Goal: Task Accomplishment & Management: Manage account settings

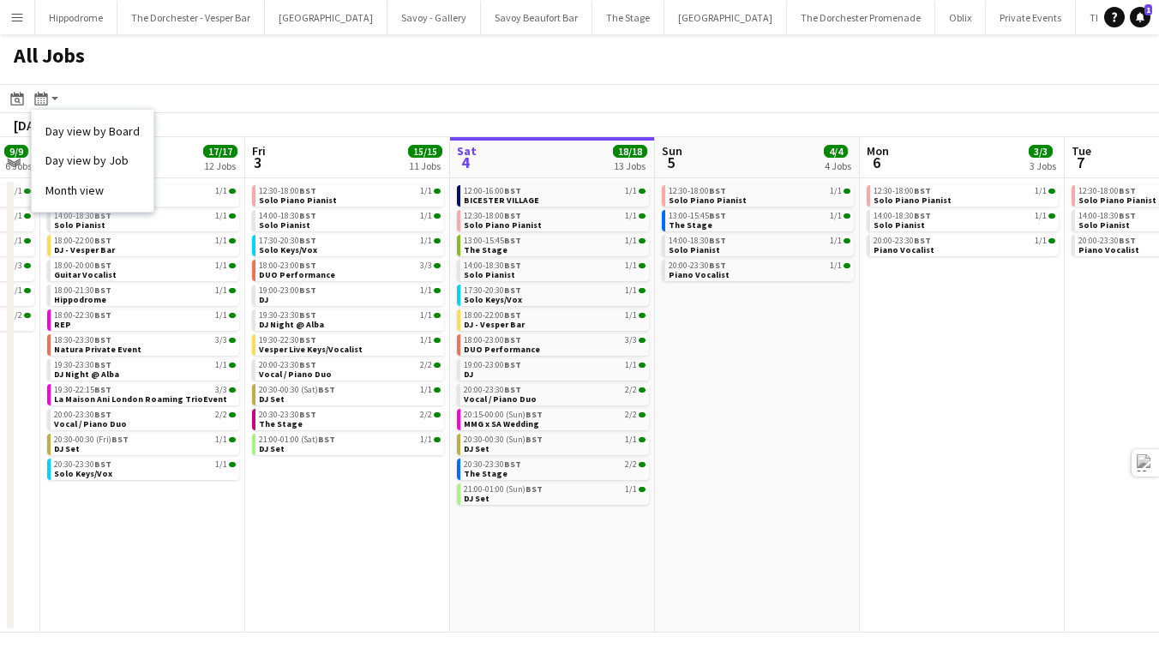
scroll to position [0, 571]
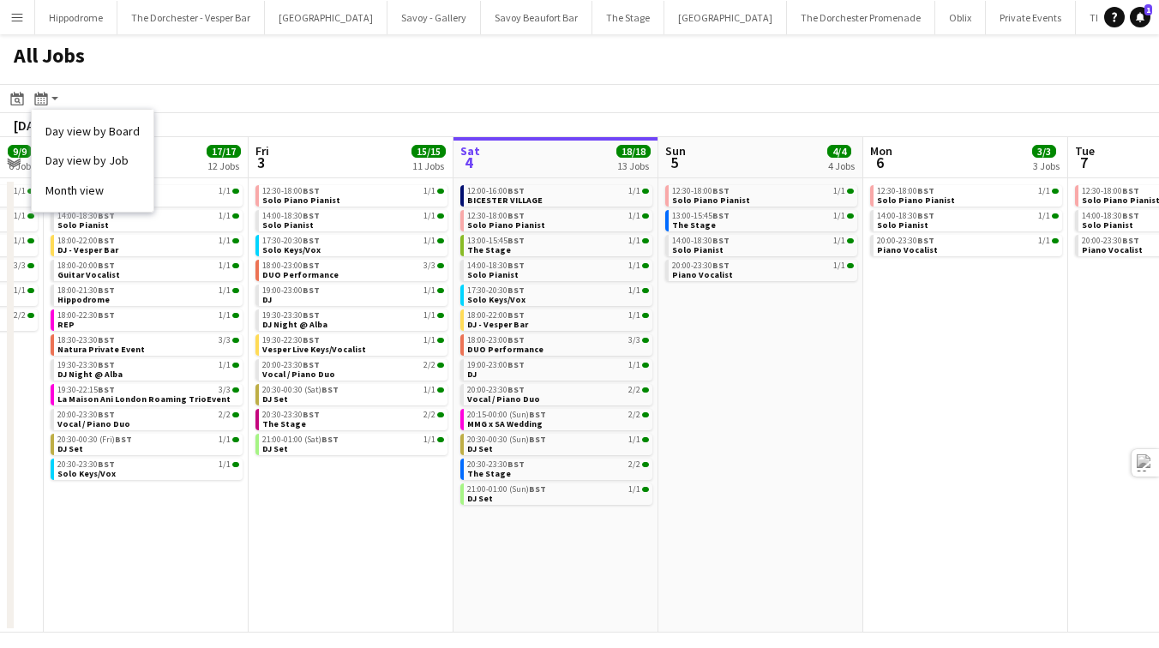
click at [315, 482] on app-date-cell "12:30-18:00 BST 1/1 Solo Piano Pianist 14:00-18:30 BST 1/1 Solo Pianist 17:30-2…" at bounding box center [351, 405] width 205 height 454
click at [177, 74] on div "All Jobs" at bounding box center [579, 59] width 1159 height 50
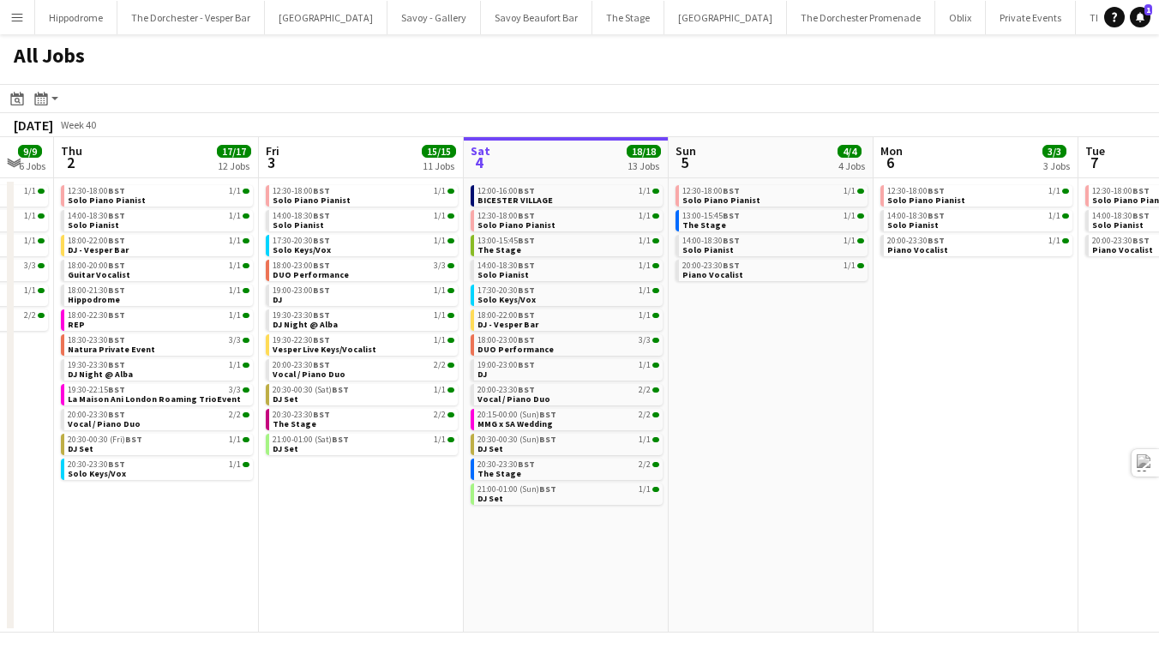
scroll to position [0, 559]
click at [562, 466] on div "20:30-23:30 BST 2/2" at bounding box center [570, 464] width 182 height 9
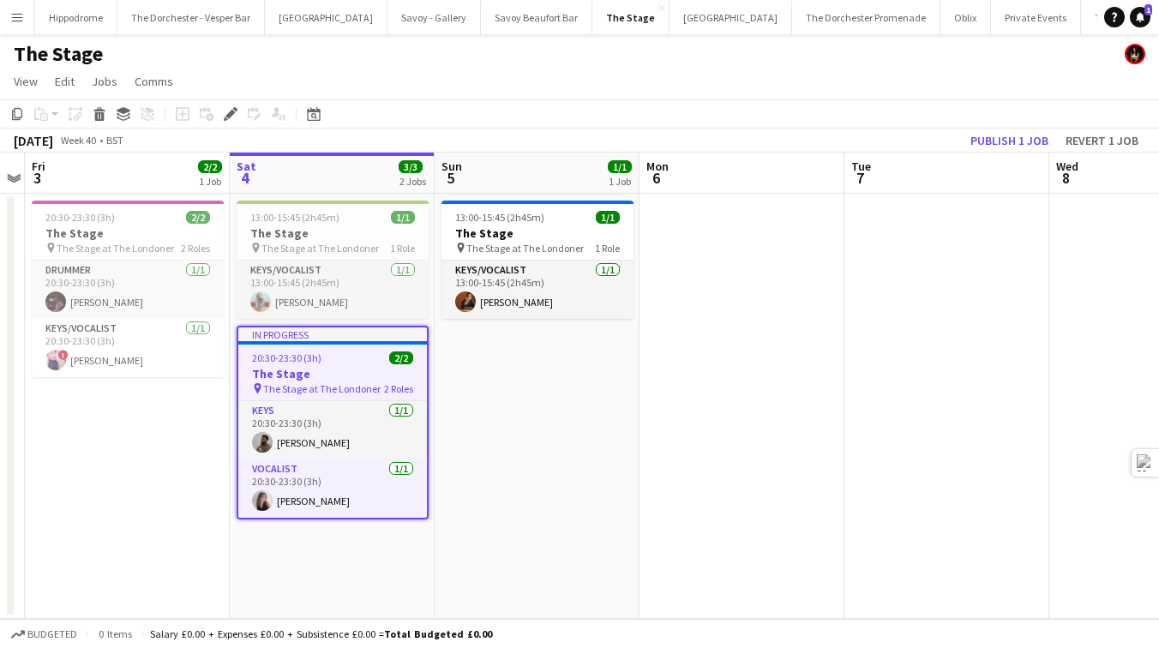
click at [804, 509] on app-date-cell at bounding box center [742, 406] width 205 height 425
